Goal: Task Accomplishment & Management: Complete application form

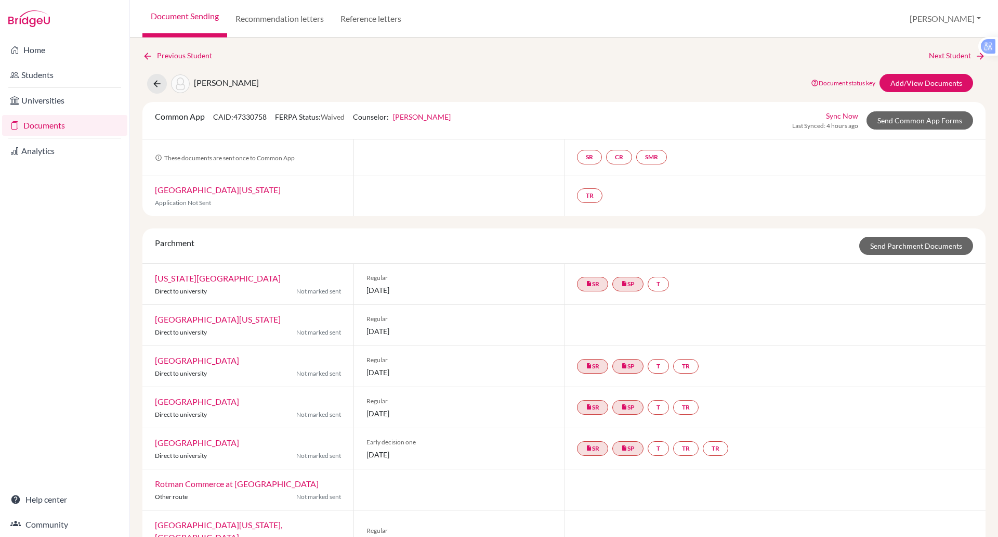
scroll to position [136, 0]
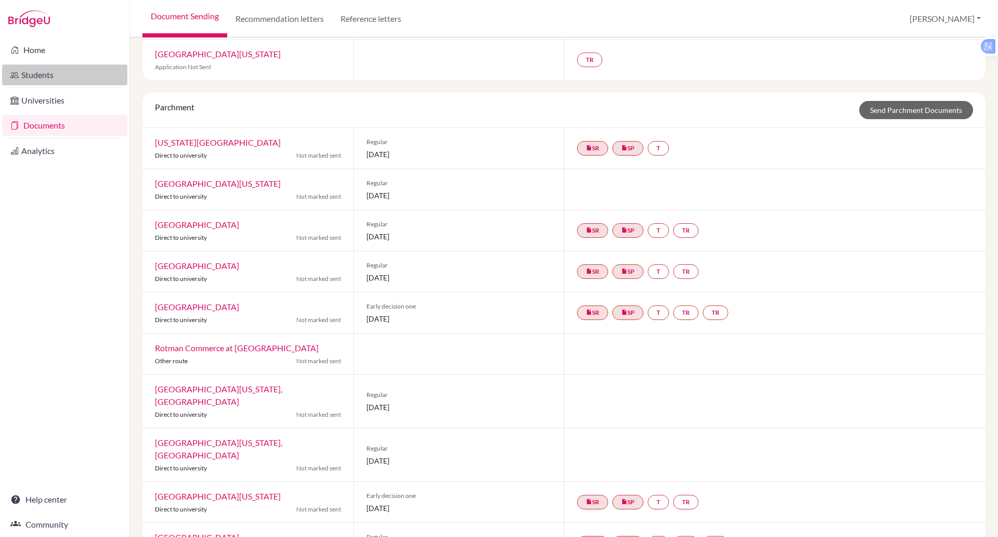
click at [42, 79] on link "Students" at bounding box center [64, 74] width 125 height 21
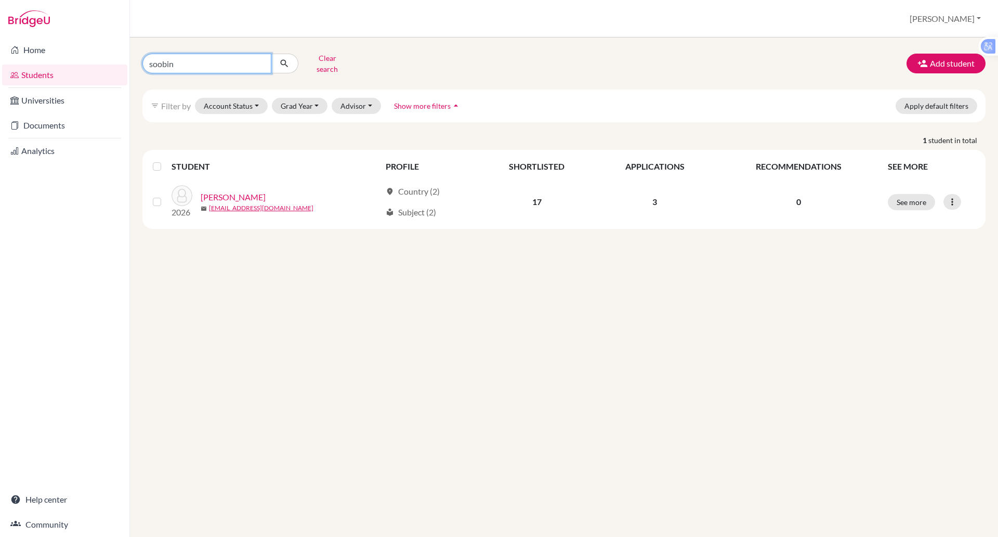
click at [193, 56] on input "soobin" at bounding box center [206, 64] width 129 height 20
type input "s"
type input "anh tuan"
click button "submit" at bounding box center [285, 64] width 28 height 20
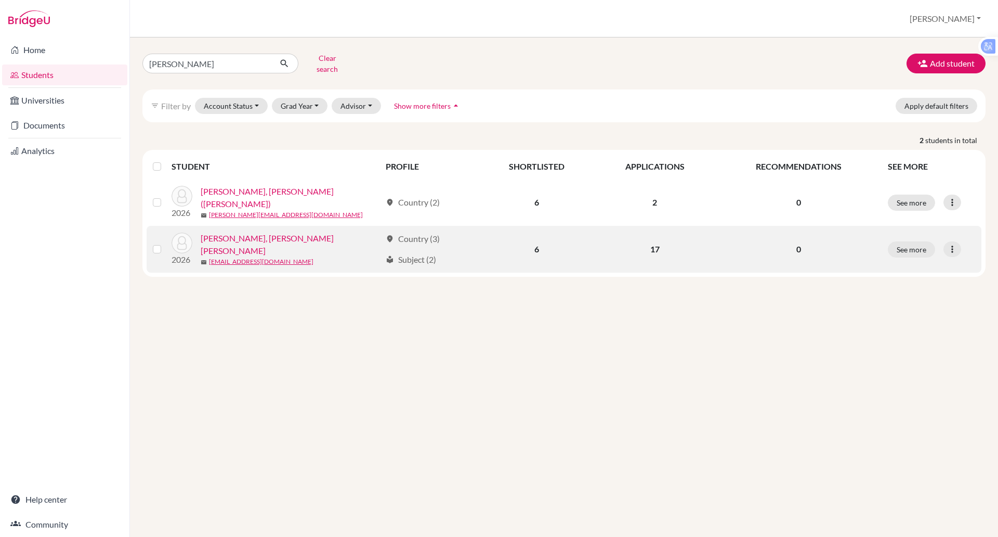
click at [250, 236] on link "[PERSON_NAME], [PERSON_NAME] [PERSON_NAME]" at bounding box center [291, 244] width 180 height 25
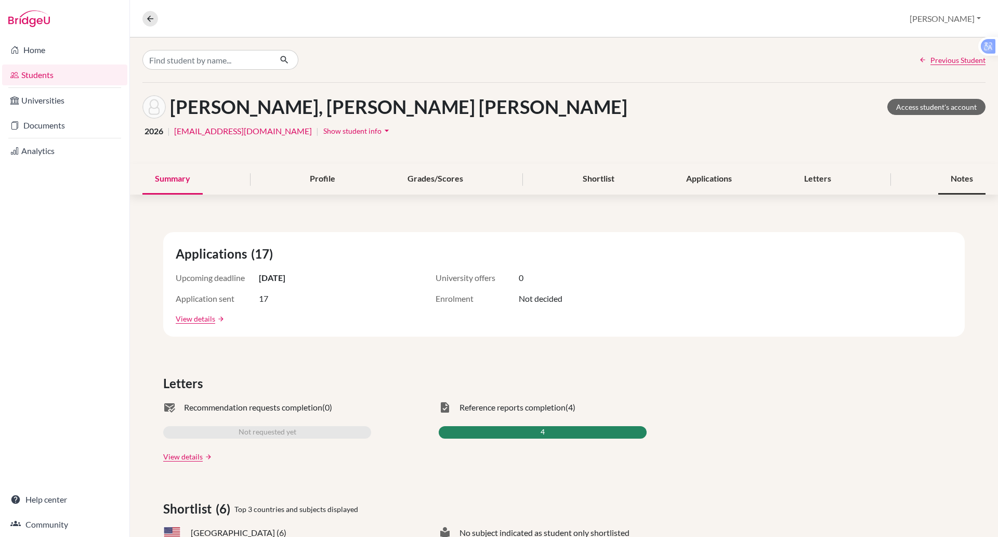
click at [944, 176] on div "Notes" at bounding box center [962, 179] width 47 height 31
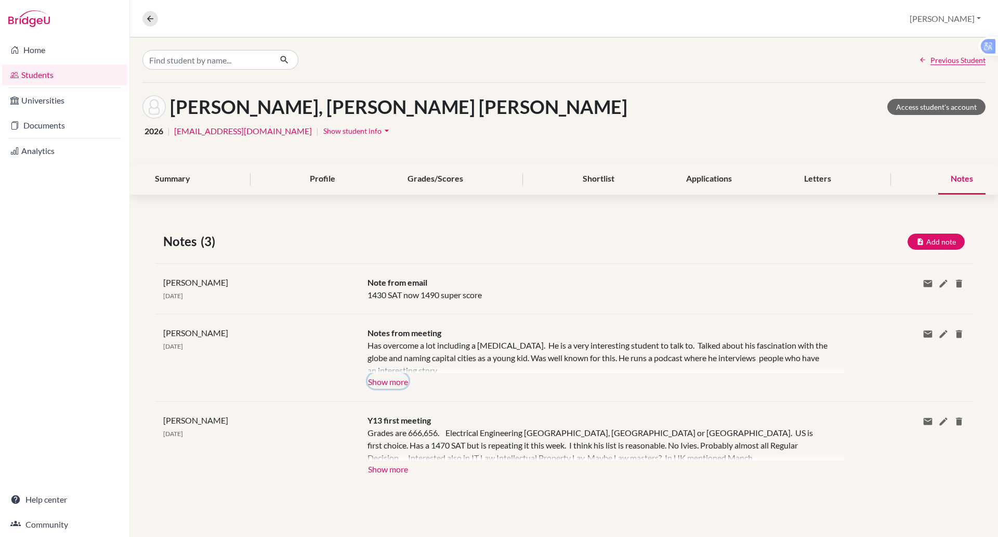
click at [391, 383] on button "Show more" at bounding box center [388, 381] width 41 height 16
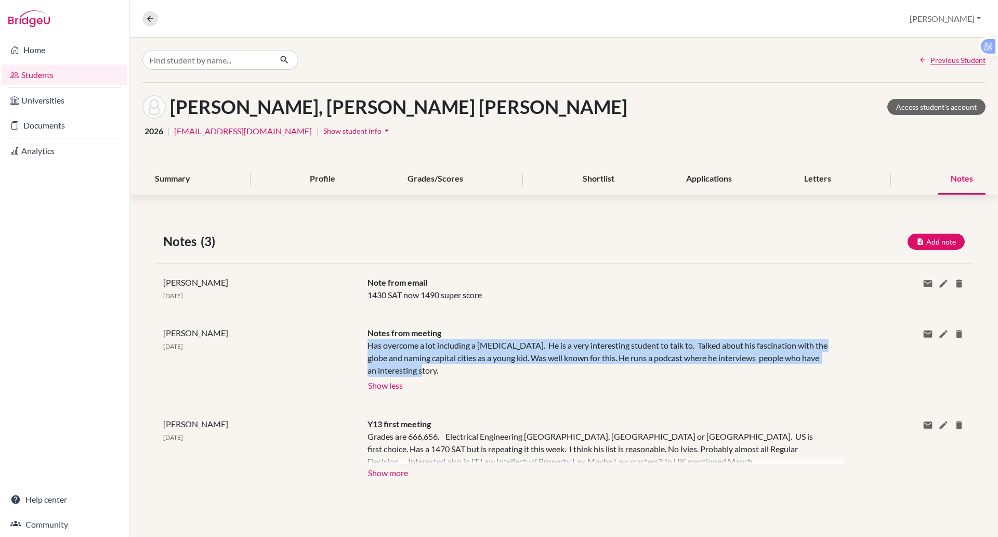
drag, startPoint x: 433, startPoint y: 371, endPoint x: 362, endPoint y: 347, distance: 74.5
click at [362, 347] on div "Notes from meeting Has overcome a lot including a stutter. He is a very interes…" at bounding box center [598, 360] width 477 height 66
copy div "Has overcome a lot including a stutter. He is a very interesting student to tal…"
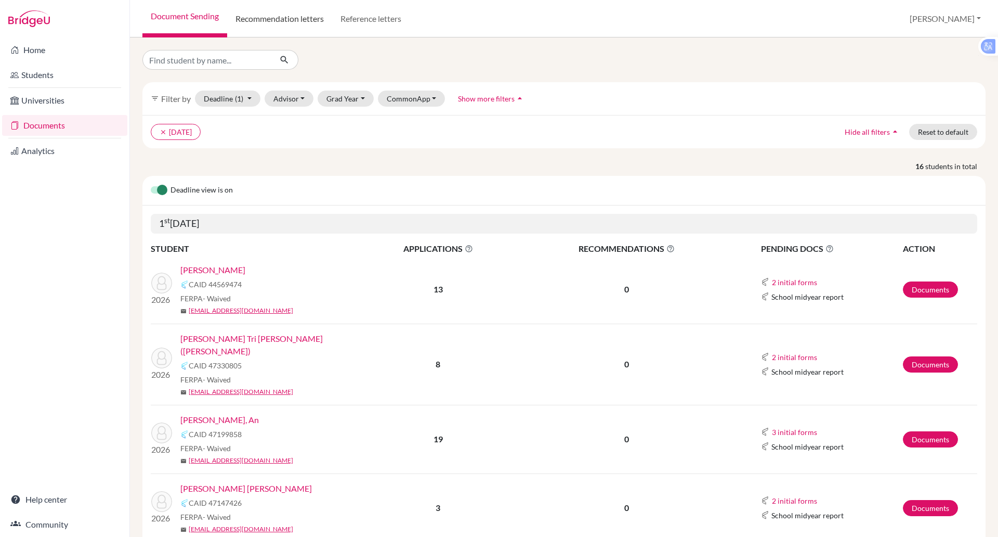
click at [271, 21] on link "Recommendation letters" at bounding box center [279, 18] width 105 height 37
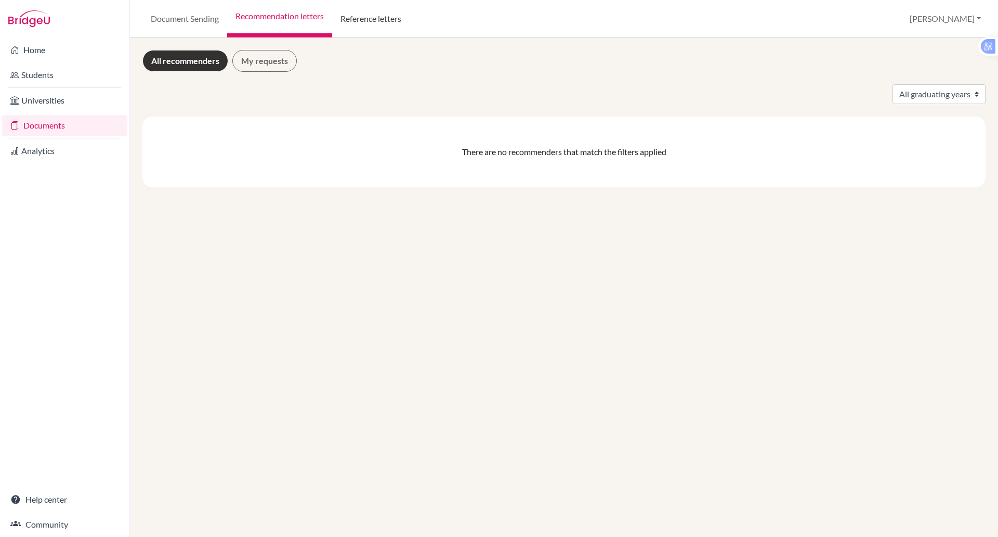
click at [360, 24] on link "Reference letters" at bounding box center [370, 18] width 77 height 37
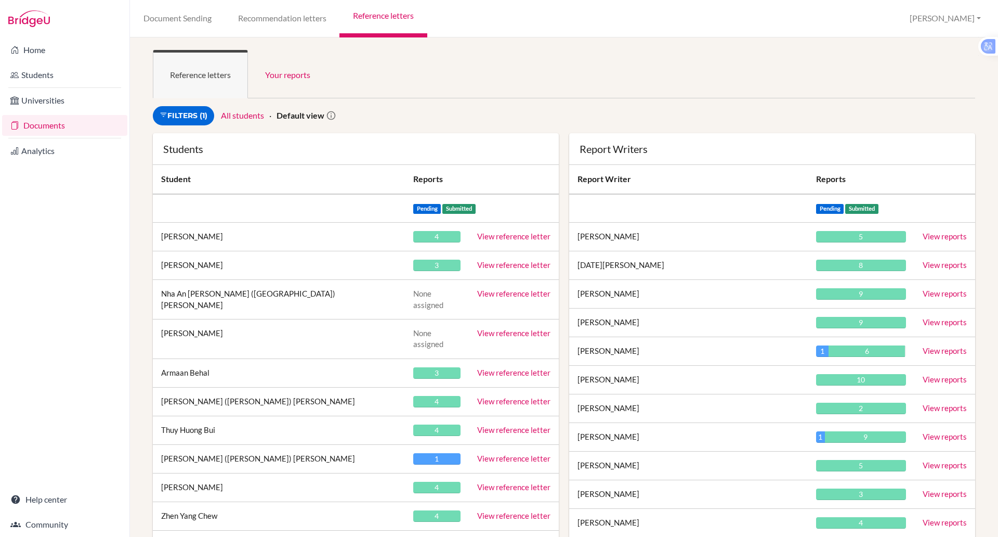
scroll to position [209, 0]
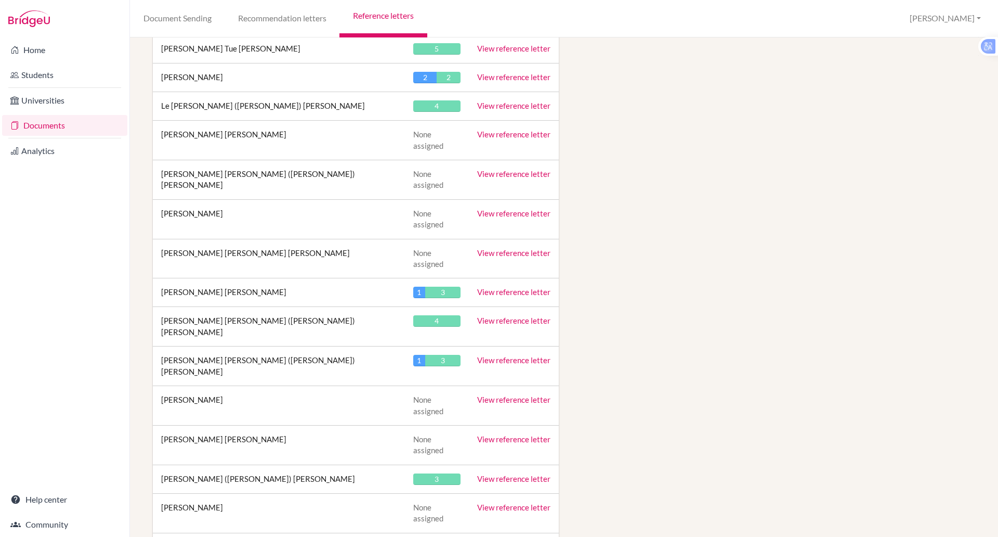
scroll to position [3367, 0]
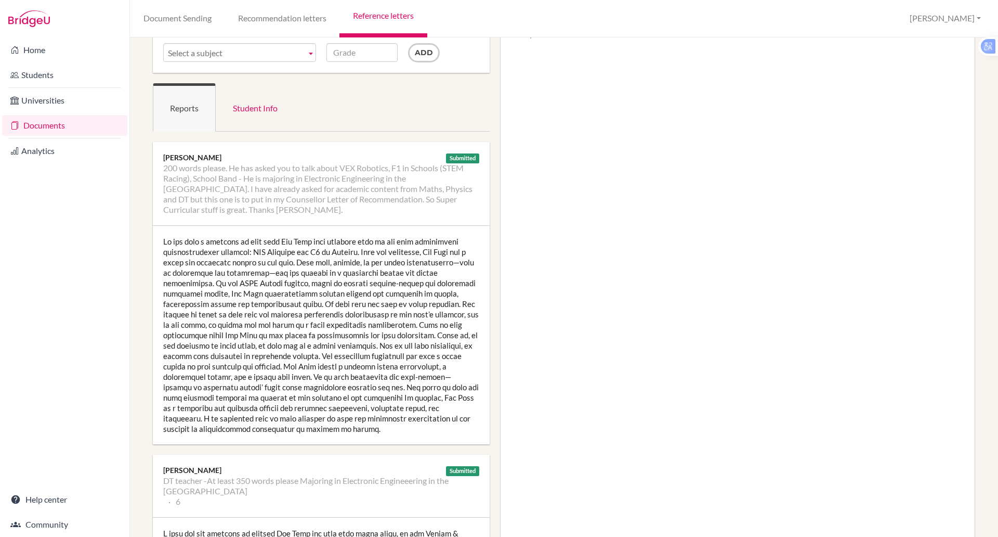
click at [400, 303] on div at bounding box center [321, 335] width 337 height 218
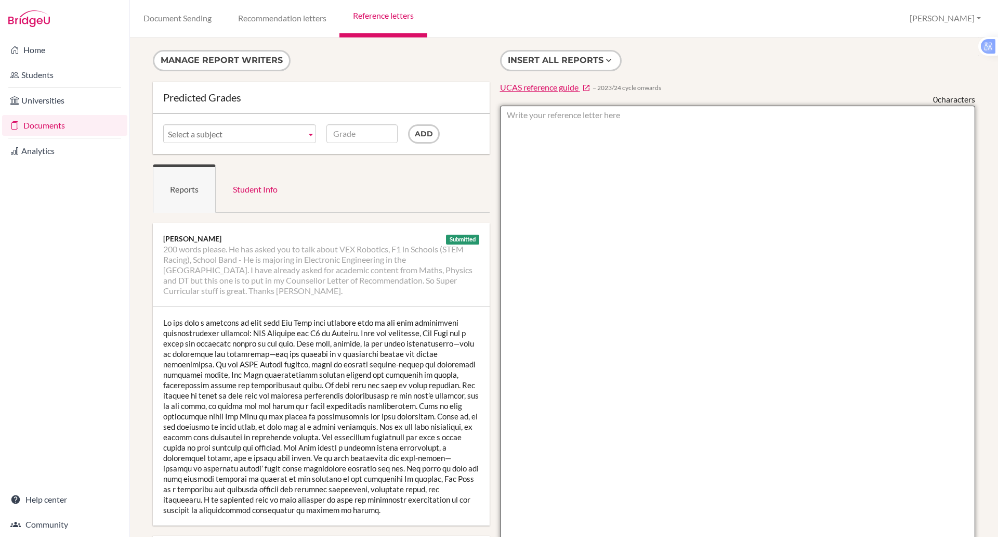
click at [532, 133] on textarea at bounding box center [738, 406] width 476 height 601
paste textarea "Has overcome a lot including a stutter. He is a very interesting student to tal…"
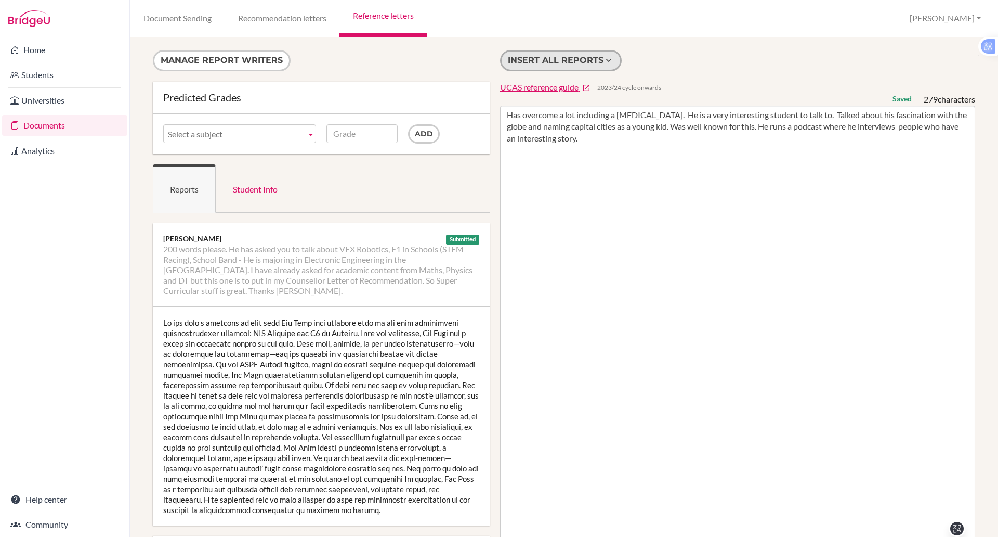
click at [553, 57] on button "Insert all reports" at bounding box center [561, 60] width 122 height 21
type textarea "Has overcome a lot including a stutter. He is a very interesting student to tal…"
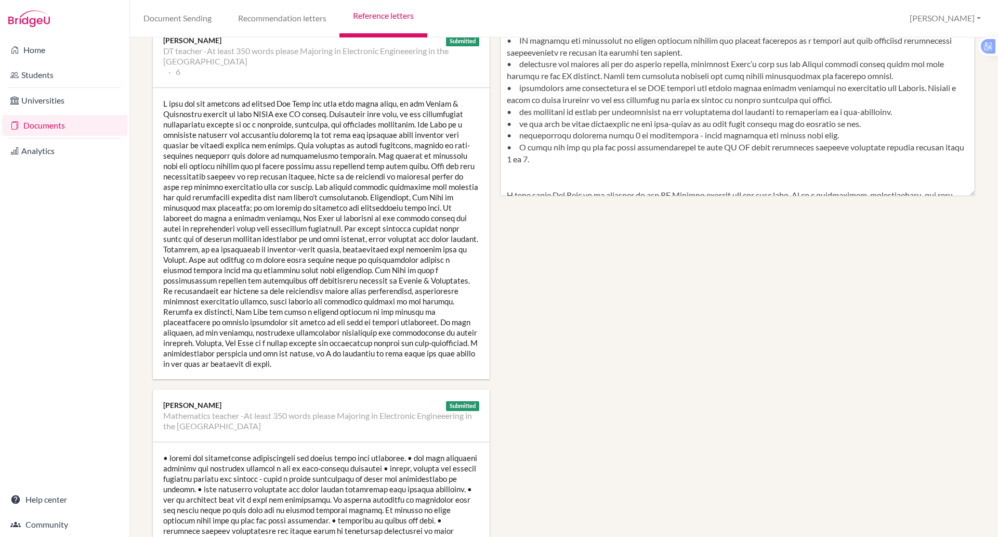
scroll to position [506, 0]
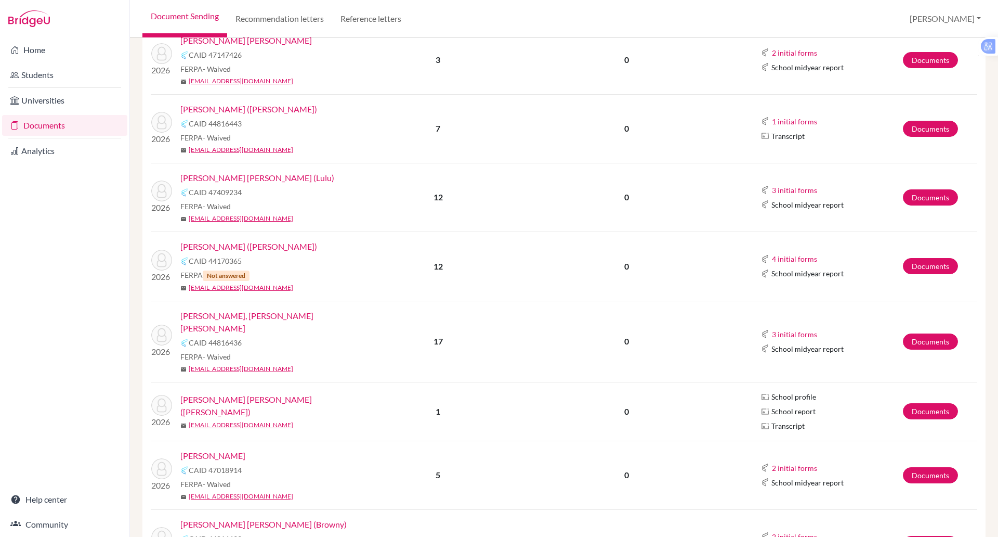
scroll to position [449, 0]
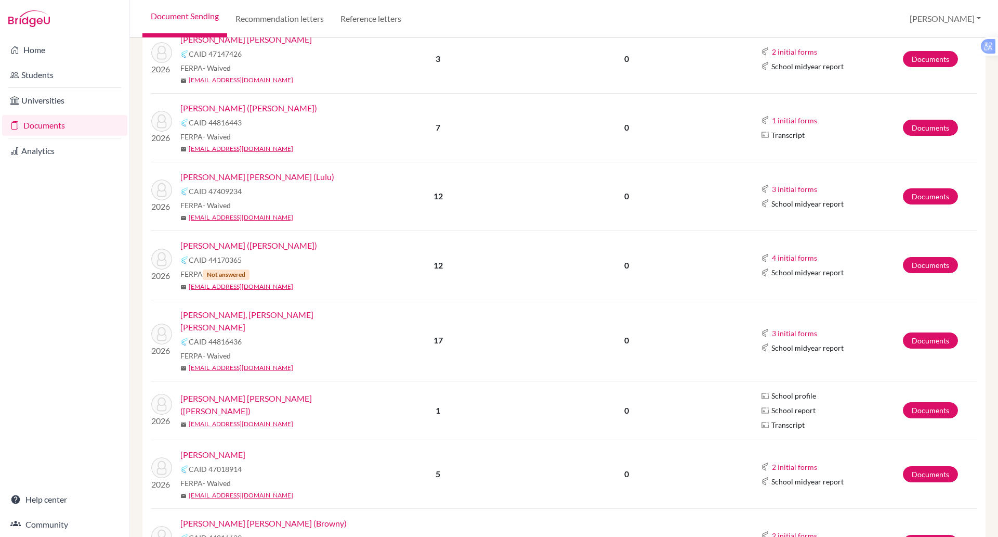
click at [241, 308] on link "[PERSON_NAME], [PERSON_NAME] [PERSON_NAME]" at bounding box center [273, 320] width 186 height 25
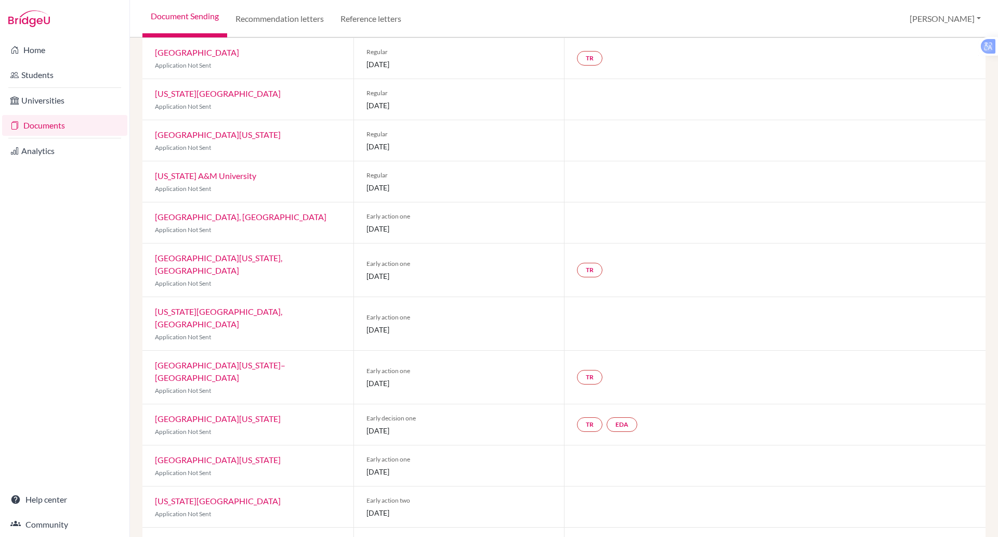
scroll to position [349, 0]
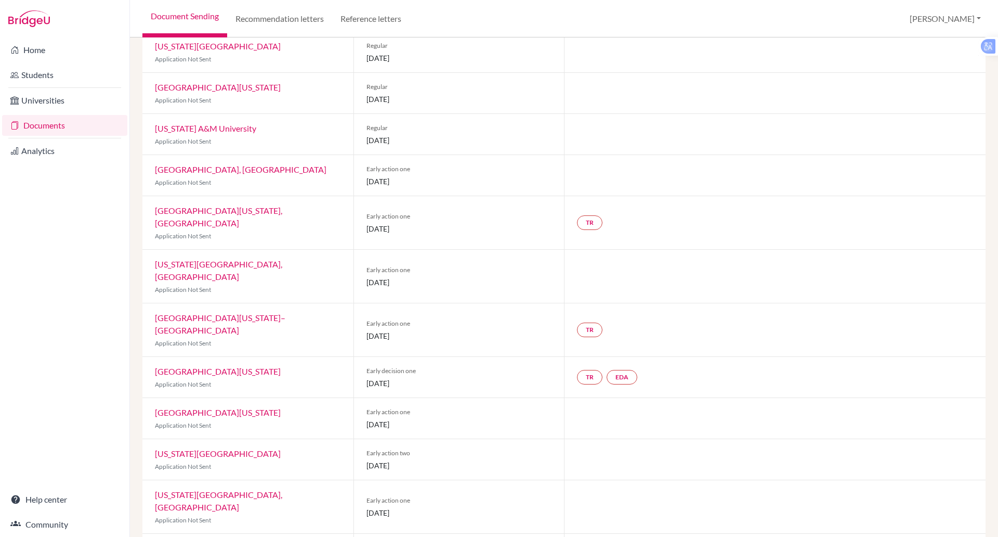
click at [985, 374] on div "Previous Student Next Student Pham, Ngo Anh Tuan Document status key TR Require…" at bounding box center [564, 286] width 868 height 499
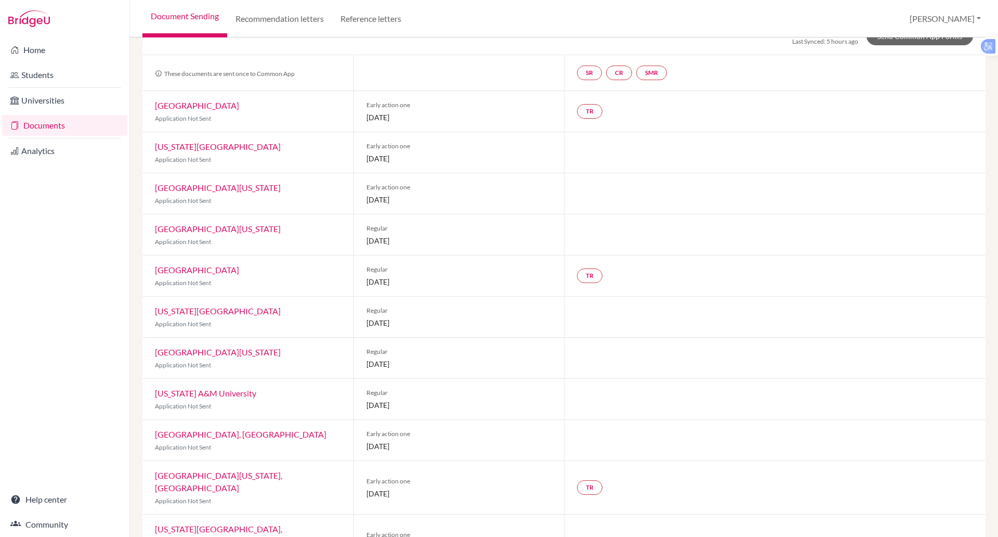
scroll to position [85, 0]
